Goal: Browse casually: Explore the website without a specific task or goal

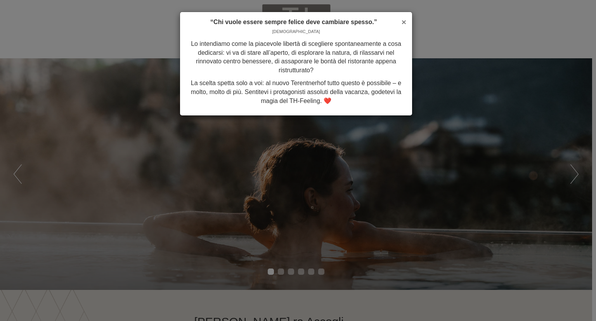
click at [402, 19] on span "×" at bounding box center [404, 21] width 5 height 9
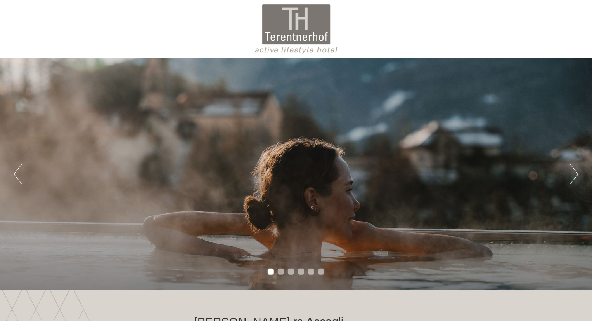
click at [571, 184] on div "Previous Next 1 2 3 4 5 6" at bounding box center [296, 173] width 592 height 231
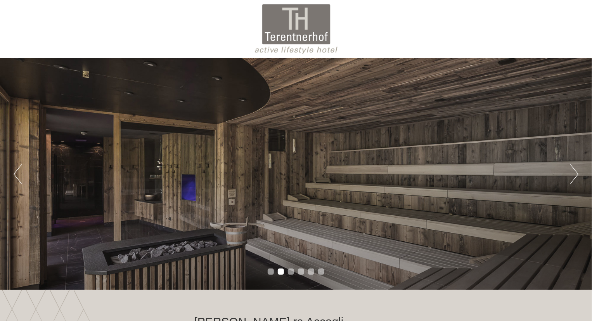
click at [574, 170] on button "Next" at bounding box center [574, 173] width 8 height 19
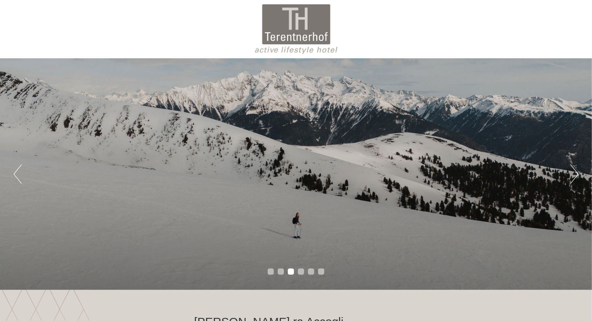
click at [574, 170] on button "Next" at bounding box center [574, 173] width 8 height 19
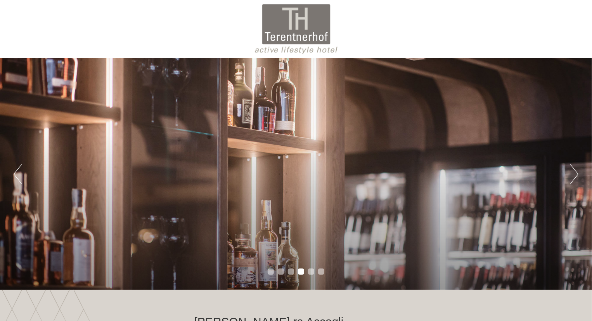
click at [574, 170] on button "Next" at bounding box center [574, 173] width 8 height 19
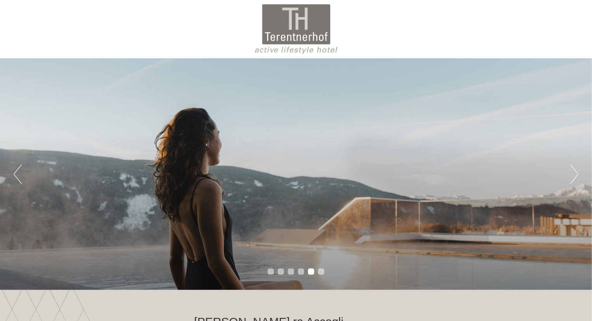
click at [574, 170] on button "Next" at bounding box center [574, 173] width 8 height 19
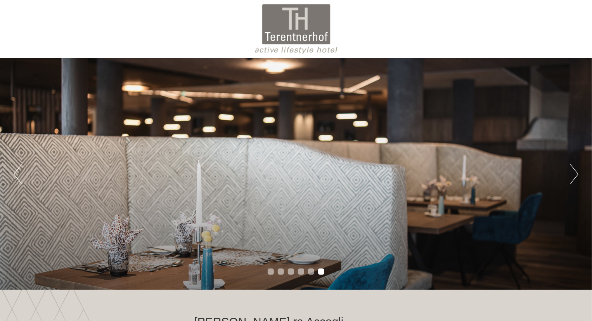
click at [574, 170] on button "Next" at bounding box center [574, 173] width 8 height 19
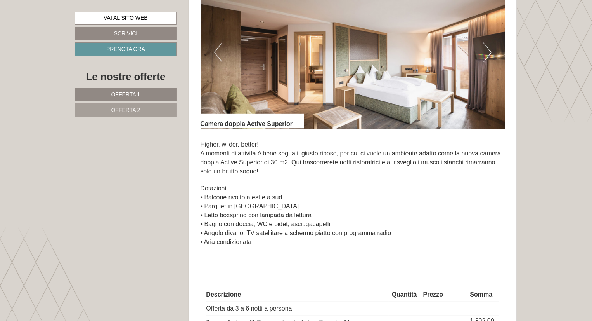
scroll to position [544, 0]
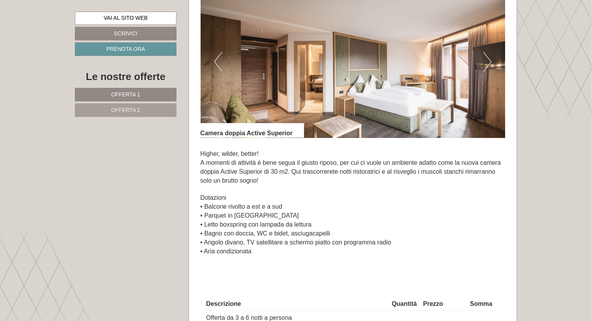
click at [490, 61] on button "Next" at bounding box center [488, 61] width 8 height 19
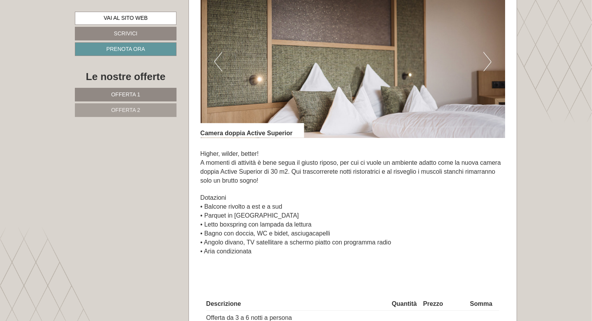
click at [490, 61] on button "Next" at bounding box center [488, 61] width 8 height 19
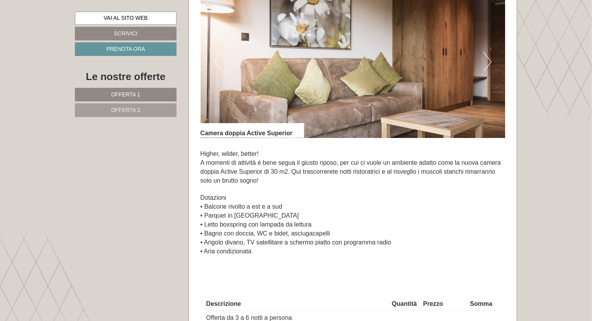
click at [490, 61] on button "Next" at bounding box center [488, 61] width 8 height 19
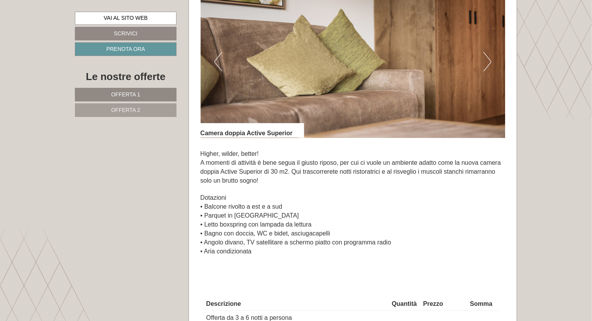
click at [490, 61] on button "Next" at bounding box center [488, 61] width 8 height 19
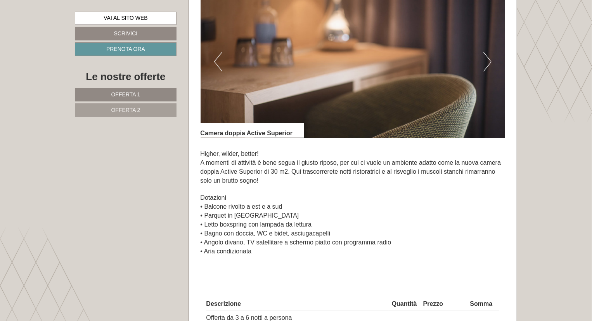
click at [490, 61] on button "Next" at bounding box center [488, 61] width 8 height 19
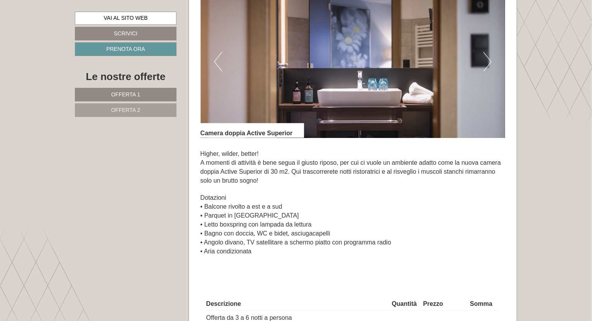
click at [490, 61] on button "Next" at bounding box center [488, 61] width 8 height 19
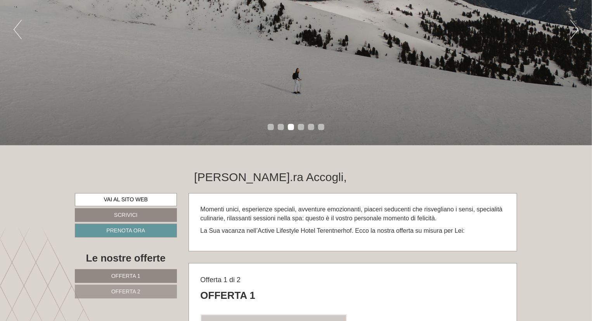
scroll to position [0, 0]
